Goal: Task Accomplishment & Management: Manage account settings

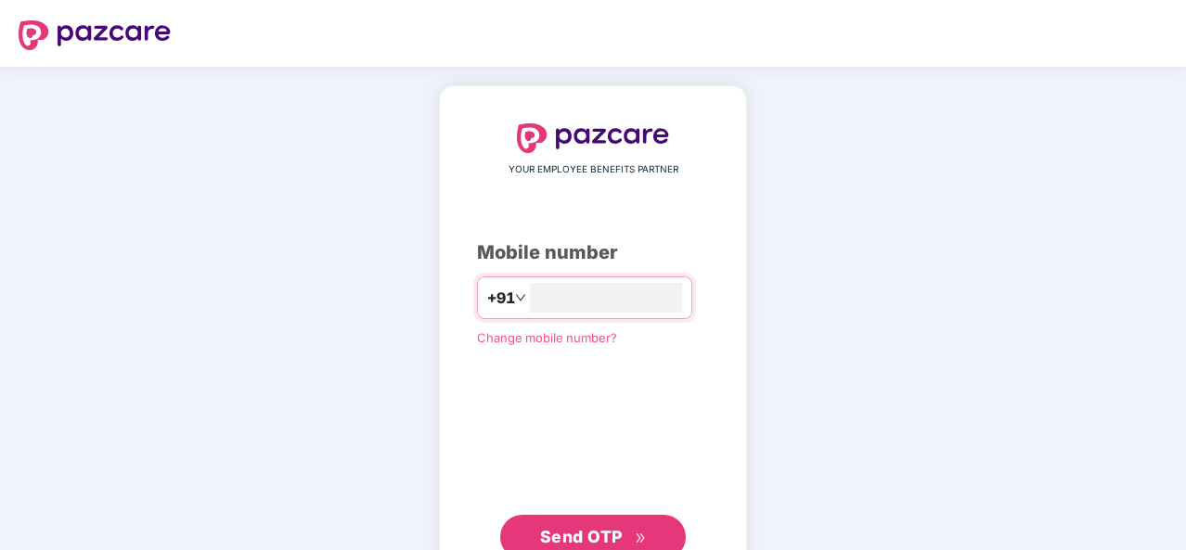
type input "**********"
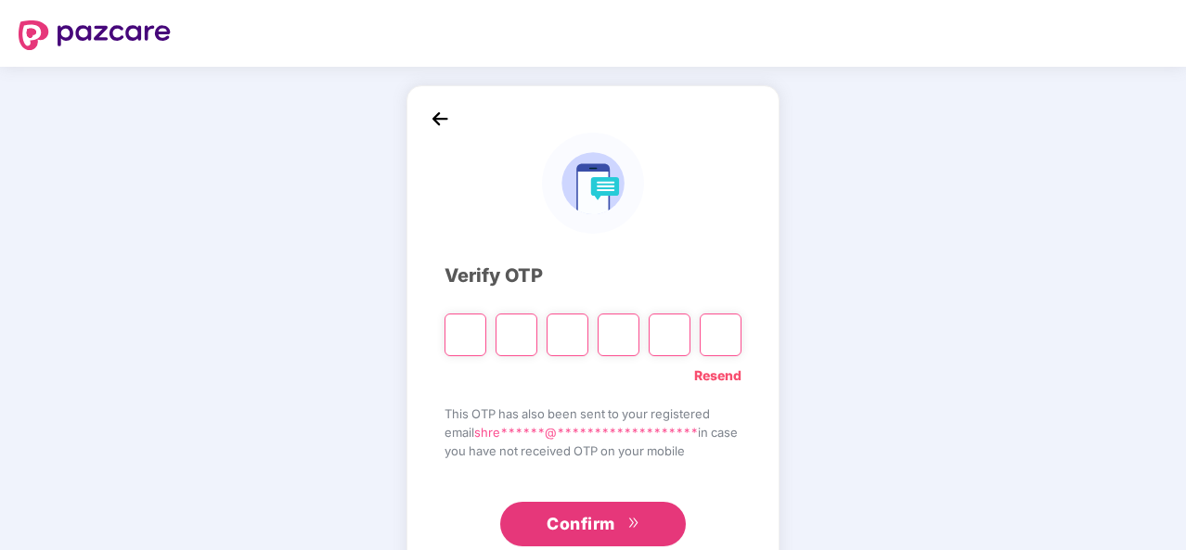
type input "*"
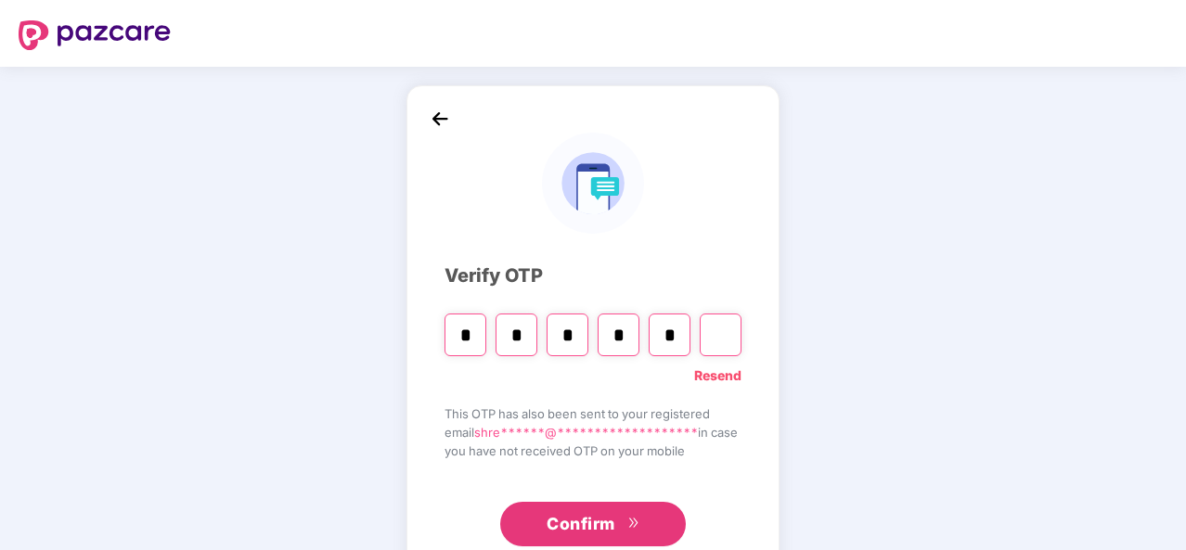
type input "*"
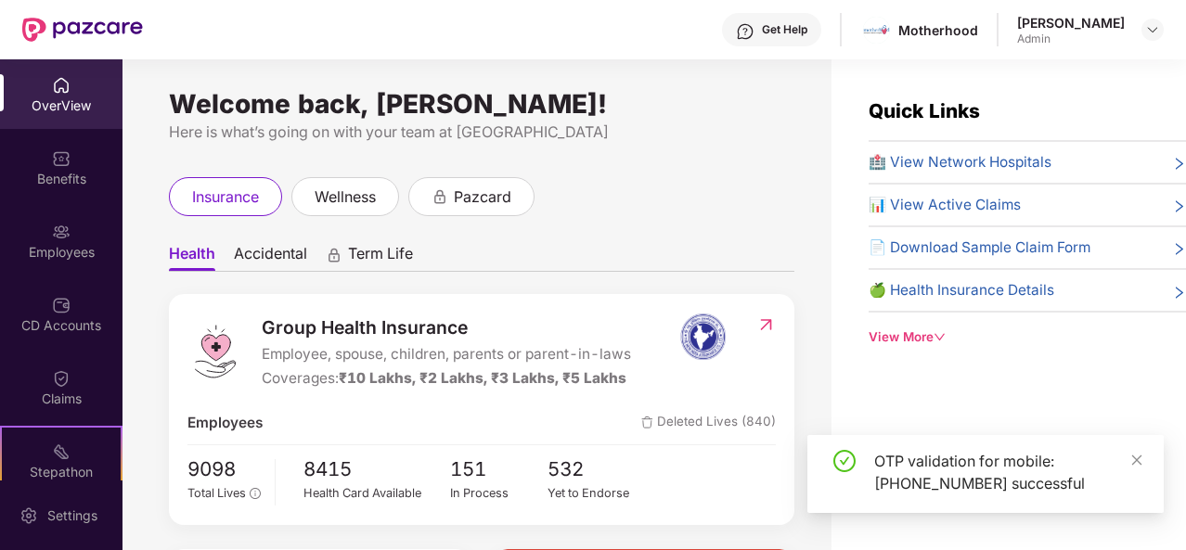
click at [1038, 233] on div "🏥 View Network Hospitals 📊 View Active Claims 📄 Download Sample Claim Form 🍏 He…" at bounding box center [1027, 232] width 317 height 162
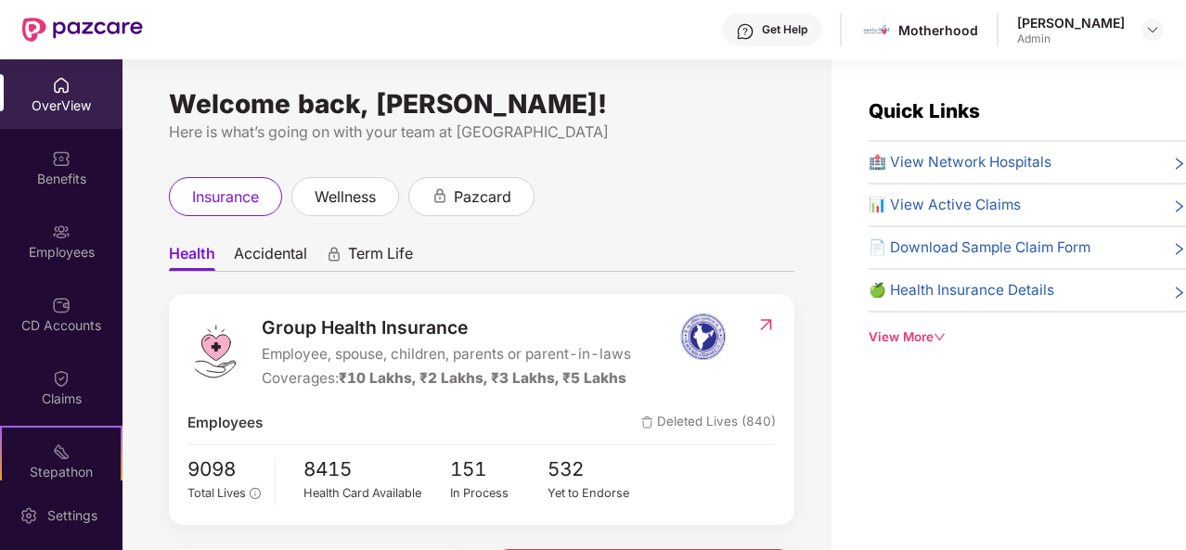
click at [1037, 241] on span "📄 Download Sample Claim Form" at bounding box center [980, 248] width 222 height 22
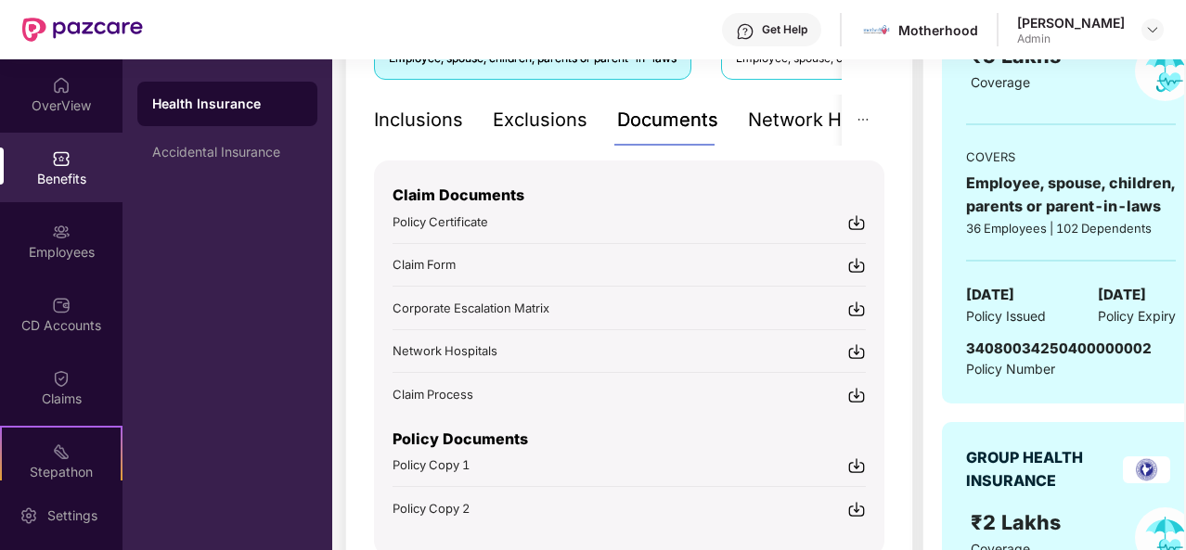
scroll to position [408, 0]
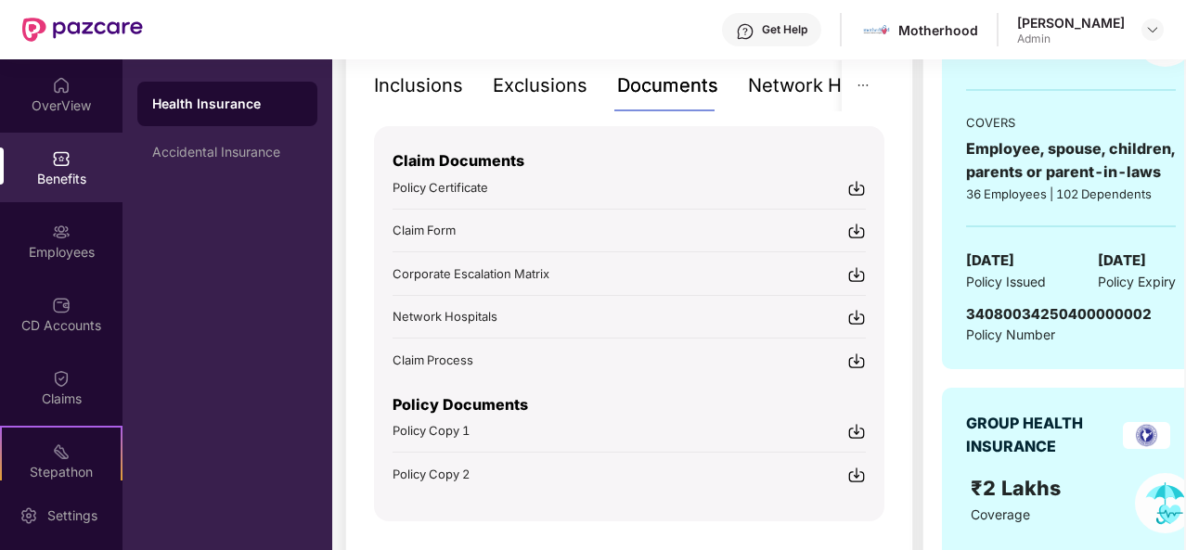
click at [857, 235] on img at bounding box center [856, 231] width 19 height 19
